Goal: Transaction & Acquisition: Purchase product/service

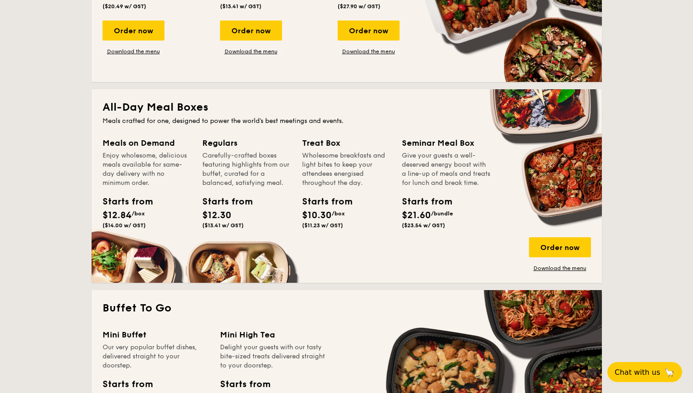
scroll to position [524, 0]
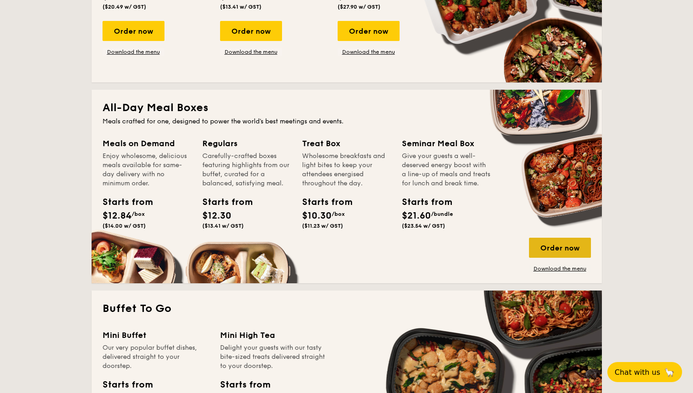
click at [552, 252] on div "Order now" at bounding box center [560, 248] width 62 height 20
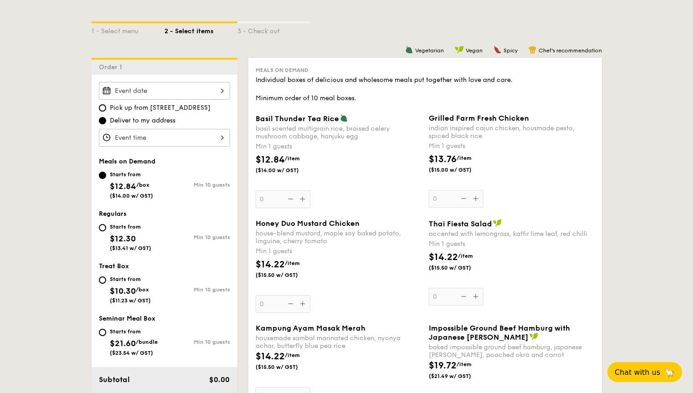
scroll to position [211, 0]
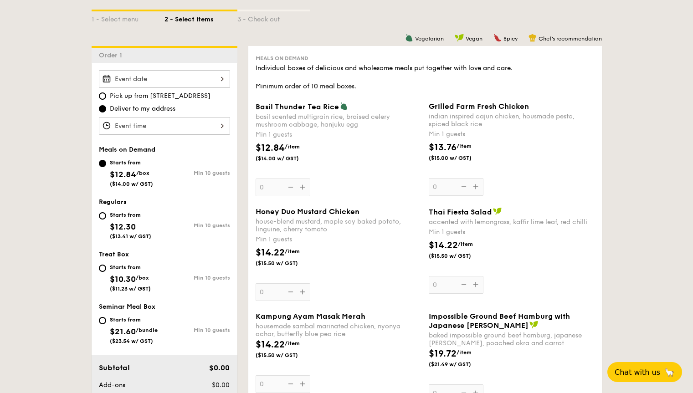
click at [194, 79] on input "Basil Thunder Tea [PERSON_NAME] scented multigrain rice, braised celery mushroo…" at bounding box center [164, 79] width 131 height 18
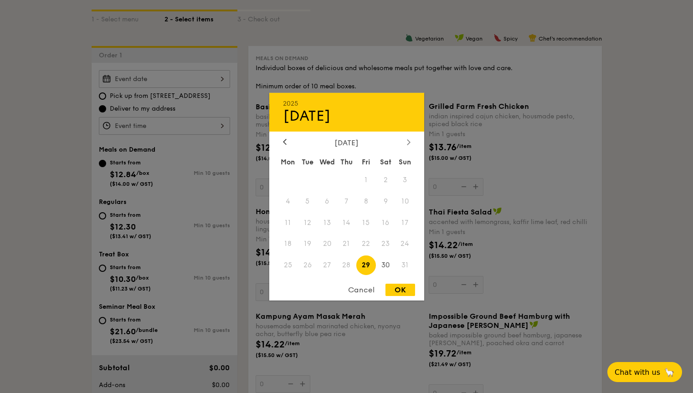
click at [410, 144] on icon at bounding box center [409, 142] width 4 height 6
click at [362, 182] on span "5" at bounding box center [366, 180] width 20 height 20
click at [394, 292] on div "OK" at bounding box center [400, 290] width 30 height 12
type input "[DATE]"
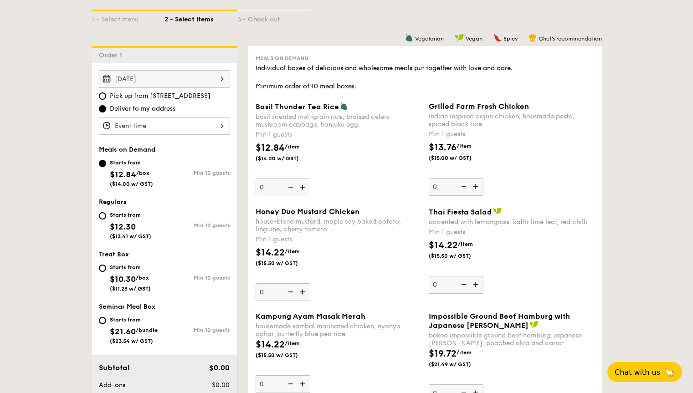
click at [193, 120] on input "Basil Thunder Tea [PERSON_NAME] scented multigrain rice, braised celery mushroo…" at bounding box center [164, 126] width 131 height 18
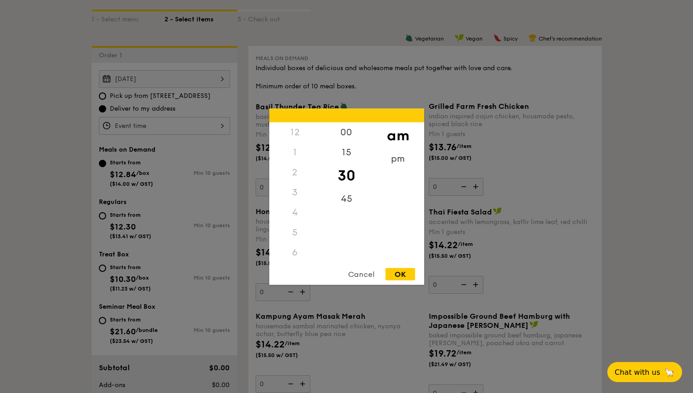
scroll to position [108, 0]
click at [400, 280] on div "Cancel OK" at bounding box center [346, 276] width 155 height 17
click at [411, 269] on div "OK" at bounding box center [400, 274] width 30 height 12
type input "11:30AM"
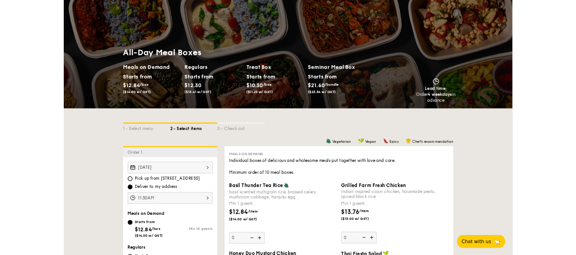
scroll to position [0, 0]
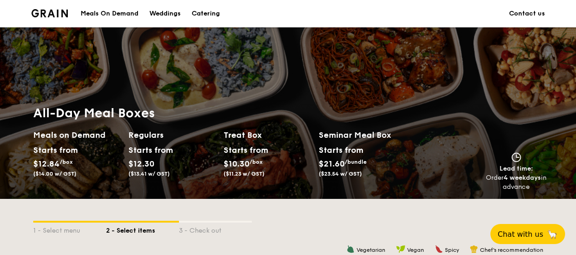
click at [45, 17] on li at bounding box center [53, 13] width 44 height 27
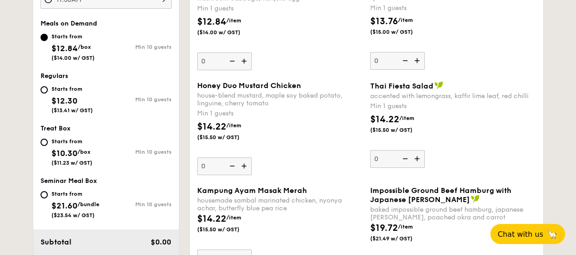
scroll to position [341, 0]
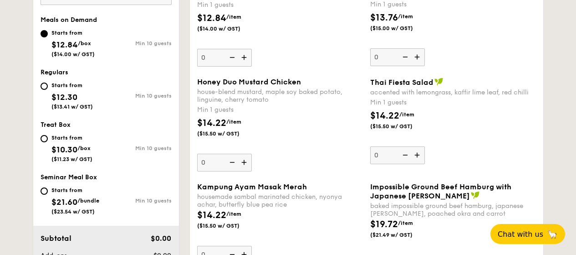
click at [60, 92] on span "$12.30" at bounding box center [64, 97] width 26 height 10
click at [48, 90] on input "Starts from $12.30 ($13.41 w/ GST) Min 10 guests" at bounding box center [44, 85] width 7 height 7
radio input "true"
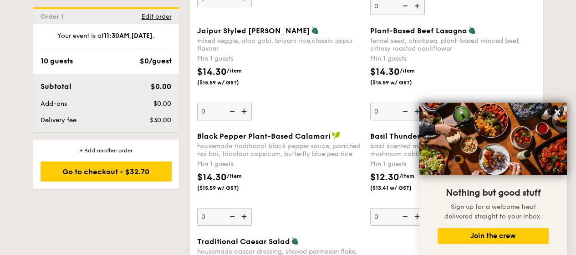
scroll to position [1031, 0]
click at [558, 113] on icon at bounding box center [557, 111] width 5 height 5
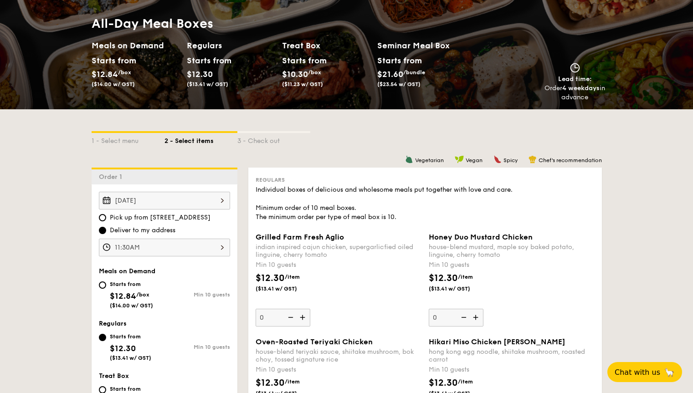
scroll to position [89, 0]
click at [120, 139] on div "1 - Select menu" at bounding box center [128, 139] width 73 height 13
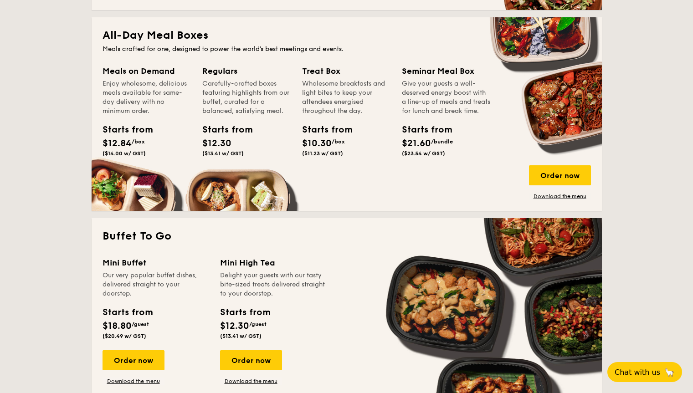
scroll to position [598, 0]
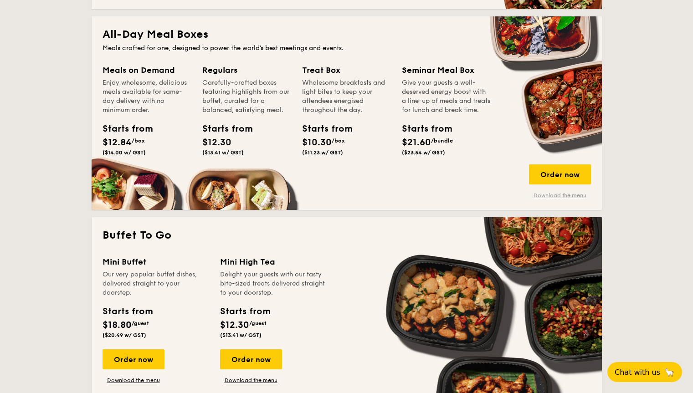
click at [560, 196] on link "Download the menu" at bounding box center [560, 195] width 62 height 7
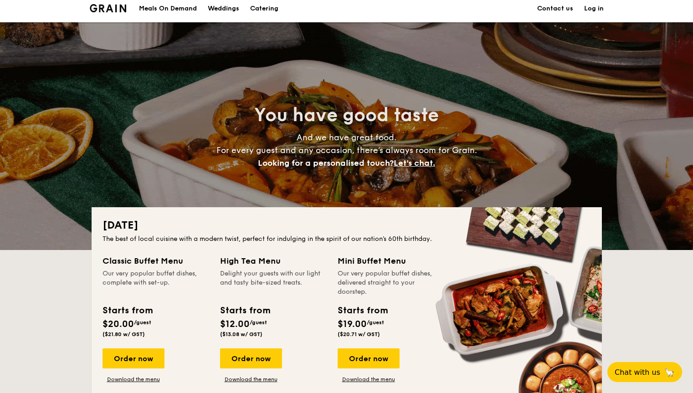
scroll to position [0, 0]
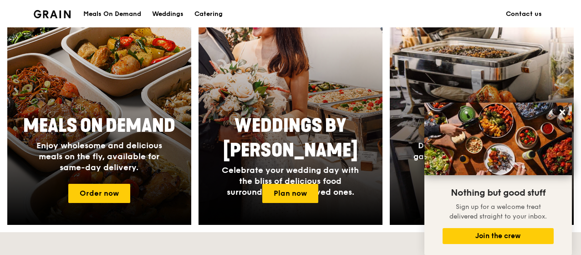
scroll to position [390, 0]
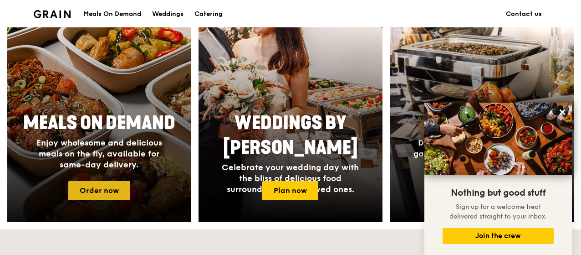
click at [80, 191] on link "Order now" at bounding box center [99, 190] width 62 height 19
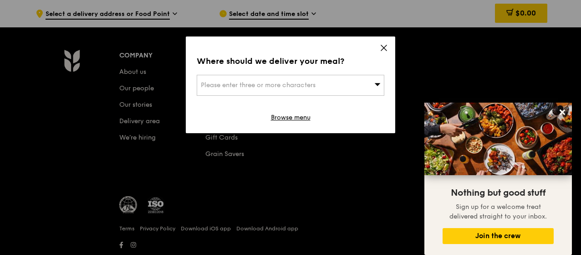
scroll to position [3876, 0]
click at [286, 117] on link "Browse menu" at bounding box center [291, 117] width 40 height 9
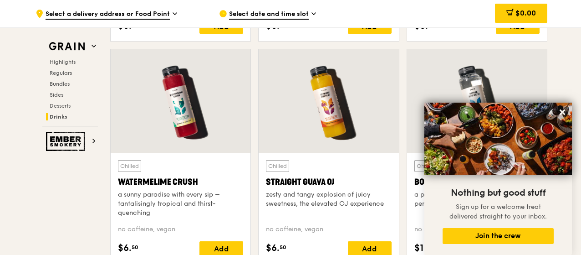
scroll to position [3601, 0]
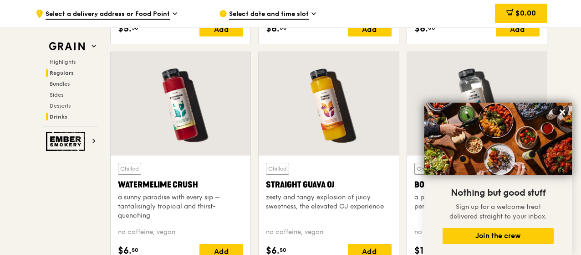
click at [78, 70] on h2 "Regulars" at bounding box center [72, 72] width 52 height 7
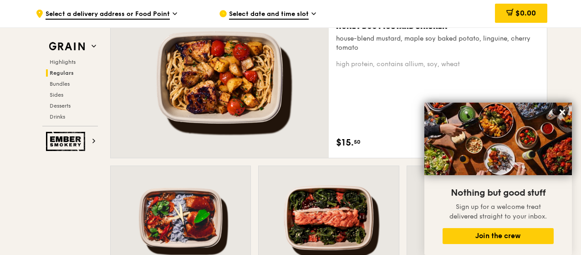
scroll to position [599, 0]
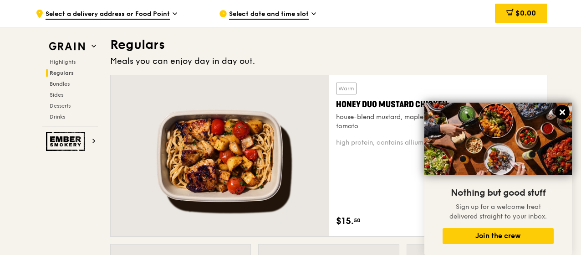
click at [559, 112] on icon at bounding box center [563, 112] width 8 height 8
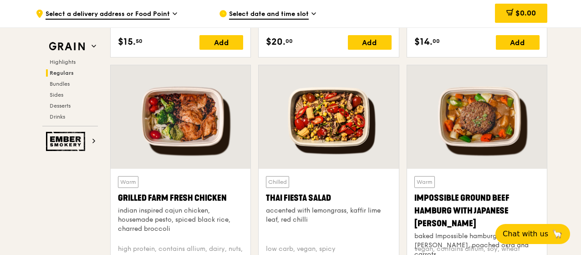
scroll to position [1106, 0]
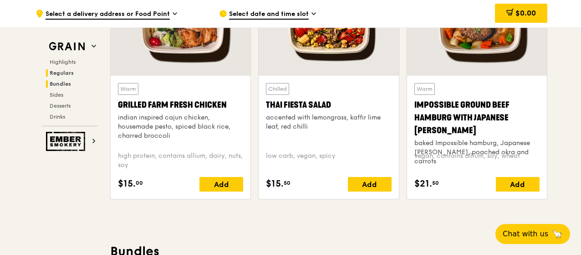
click at [65, 86] on span "Bundles" at bounding box center [60, 84] width 21 height 6
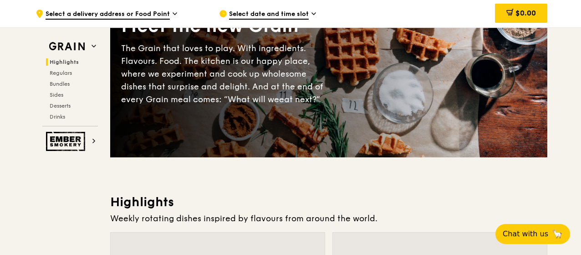
scroll to position [98, 0]
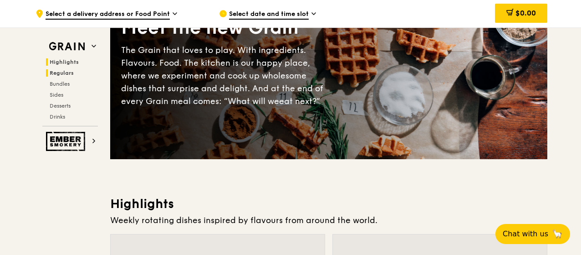
click at [72, 71] on span "Regulars" at bounding box center [62, 73] width 24 height 6
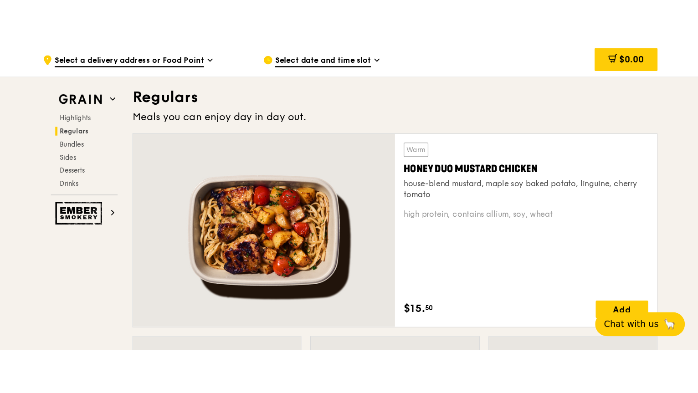
scroll to position [599, 0]
